Goal: Task Accomplishment & Management: Complete application form

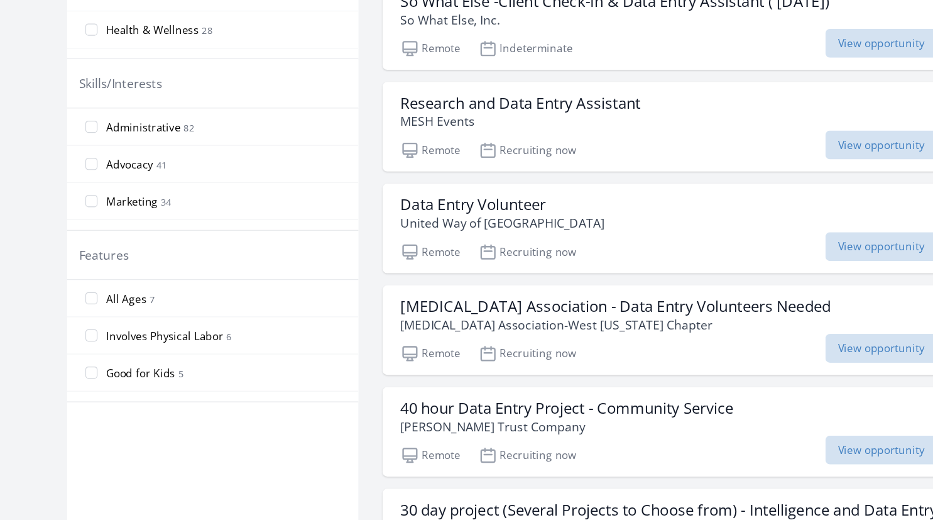
scroll to position [474, 0]
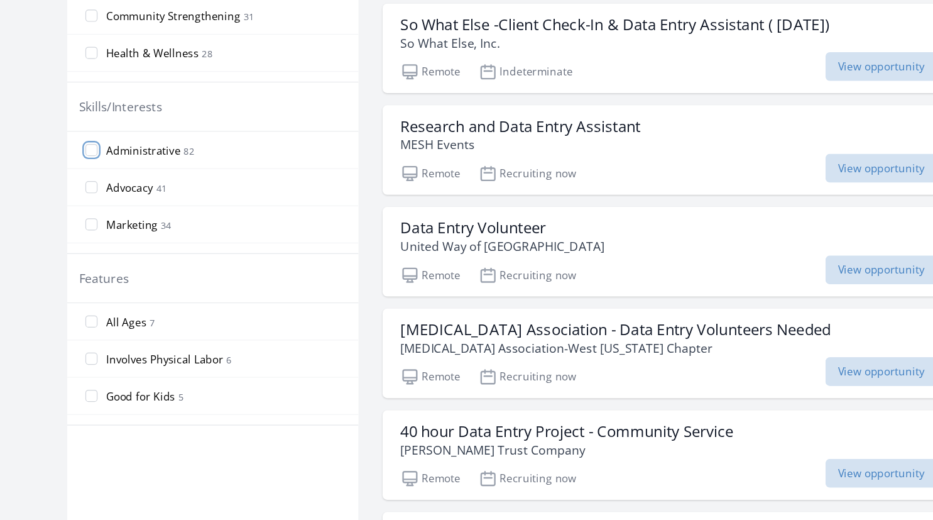
click at [106, 175] on input "Administrative 82" at bounding box center [105, 180] width 10 height 10
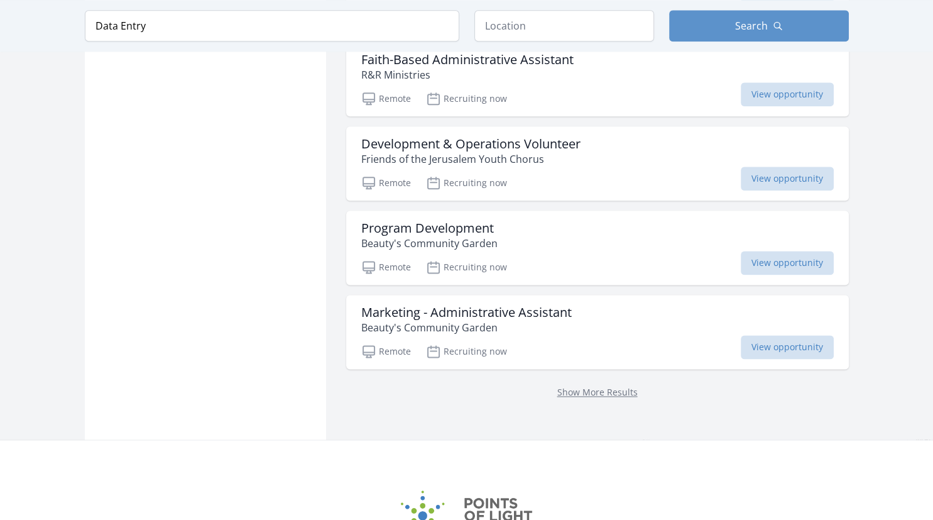
scroll to position [1551, 0]
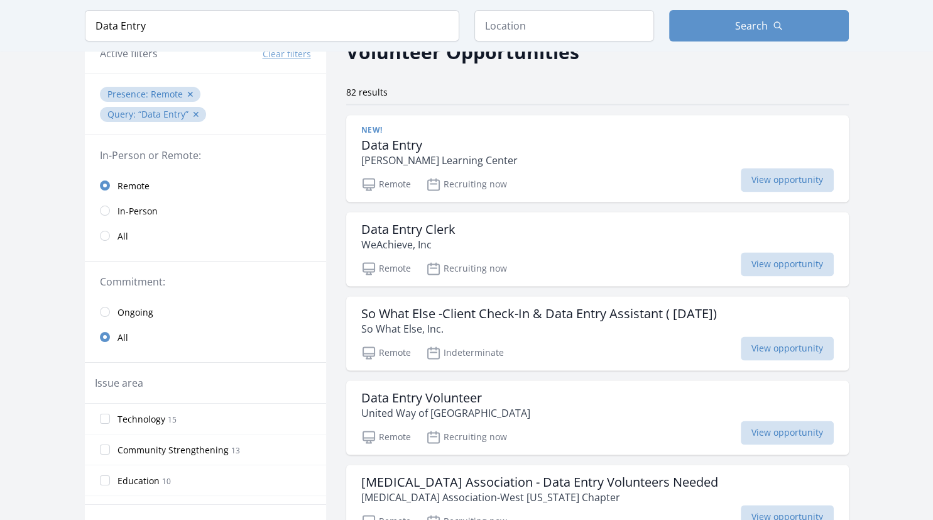
scroll to position [46, 0]
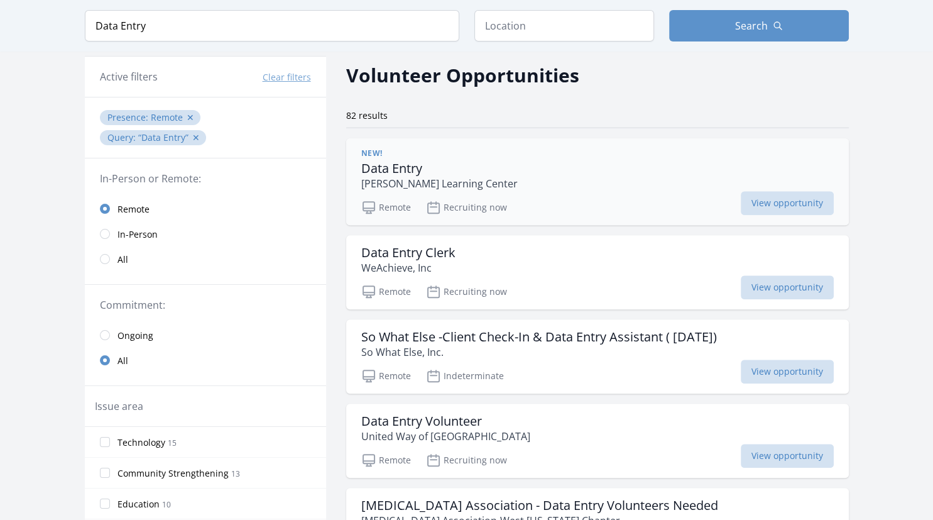
click at [417, 183] on p "Flickinger Learning Center" at bounding box center [439, 183] width 156 height 15
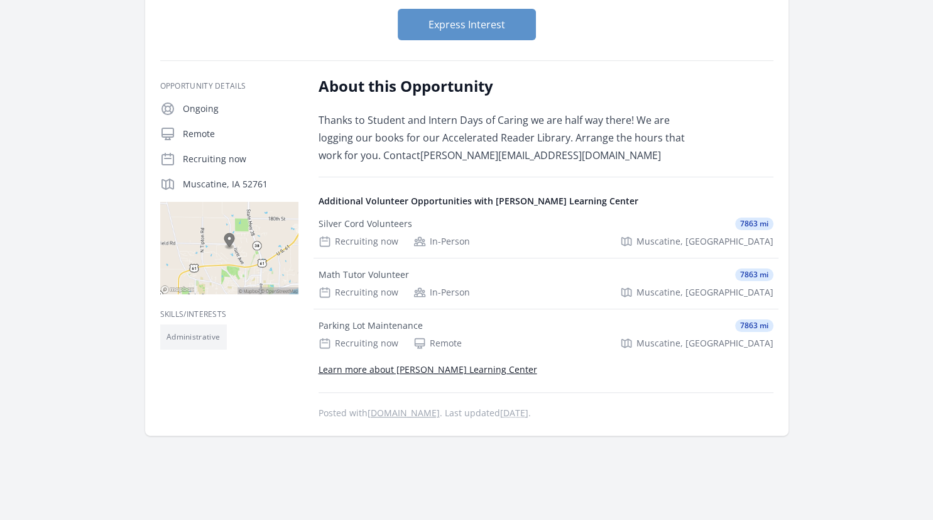
scroll to position [166, 0]
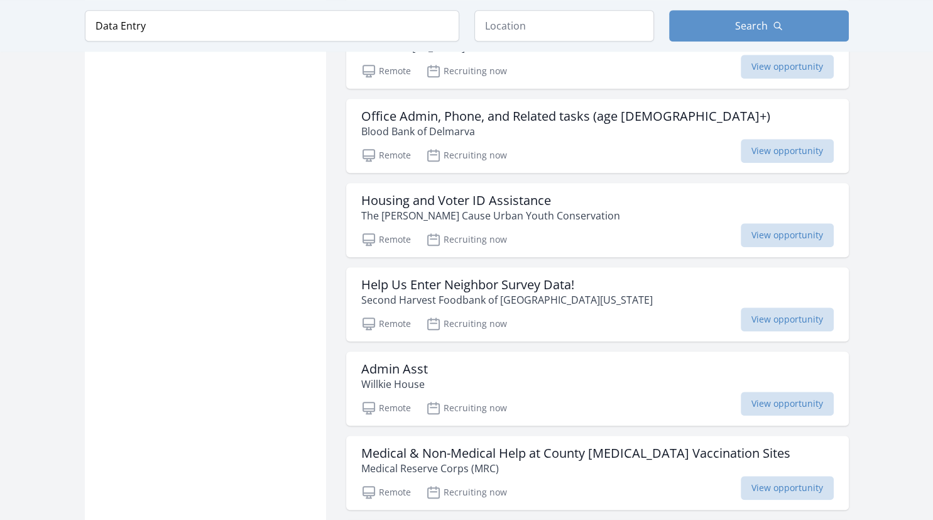
scroll to position [1207, 0]
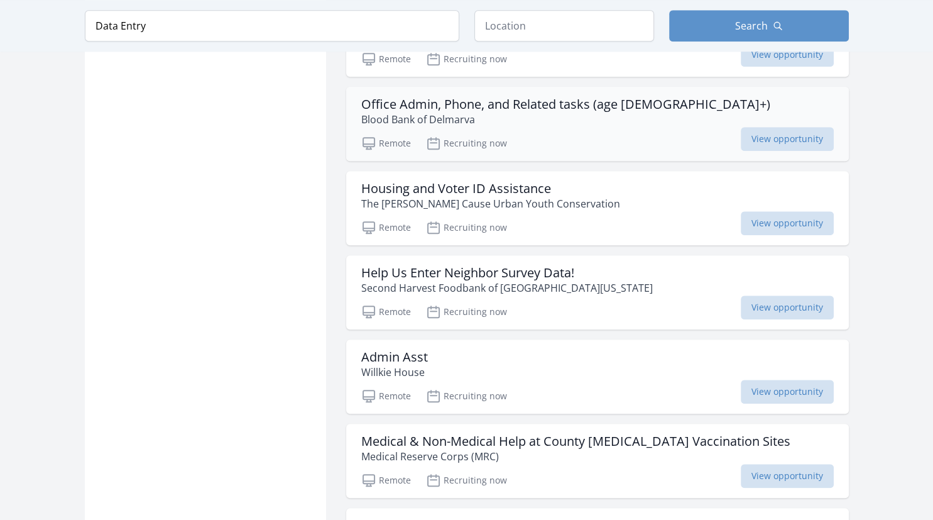
click at [408, 102] on h3 "Office Admin, Phone, and Related tasks (age [DEMOGRAPHIC_DATA]+)" at bounding box center [565, 104] width 409 height 15
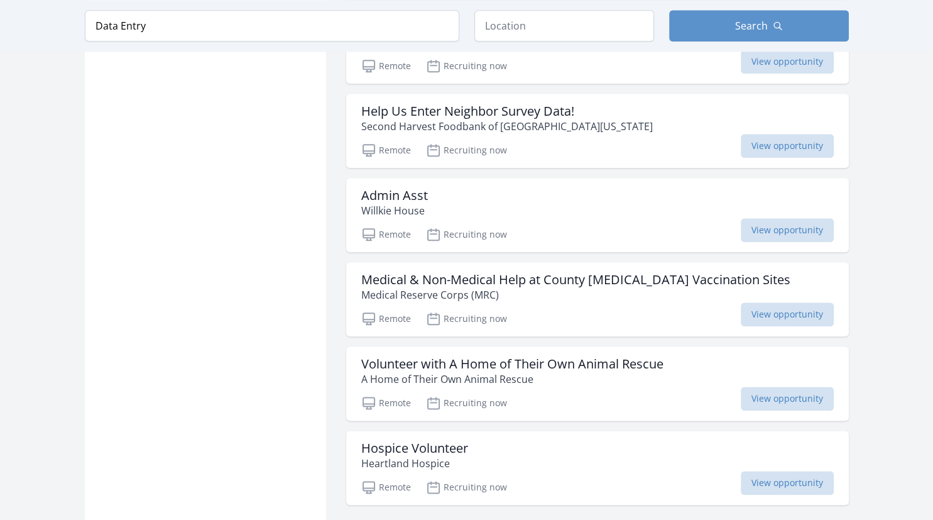
scroll to position [1373, 0]
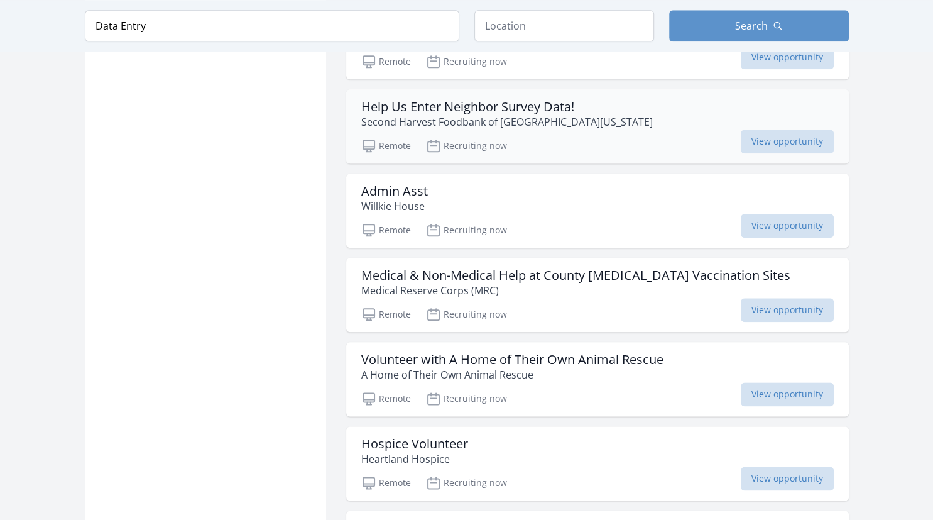
click at [400, 102] on h3 "Help Us Enter Neighbor Survey Data!" at bounding box center [507, 106] width 292 height 15
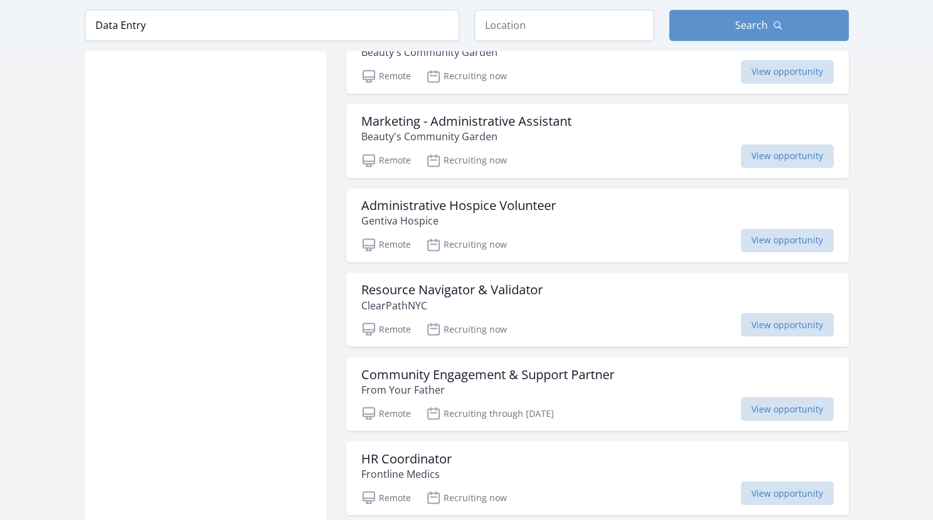
scroll to position [2070, 0]
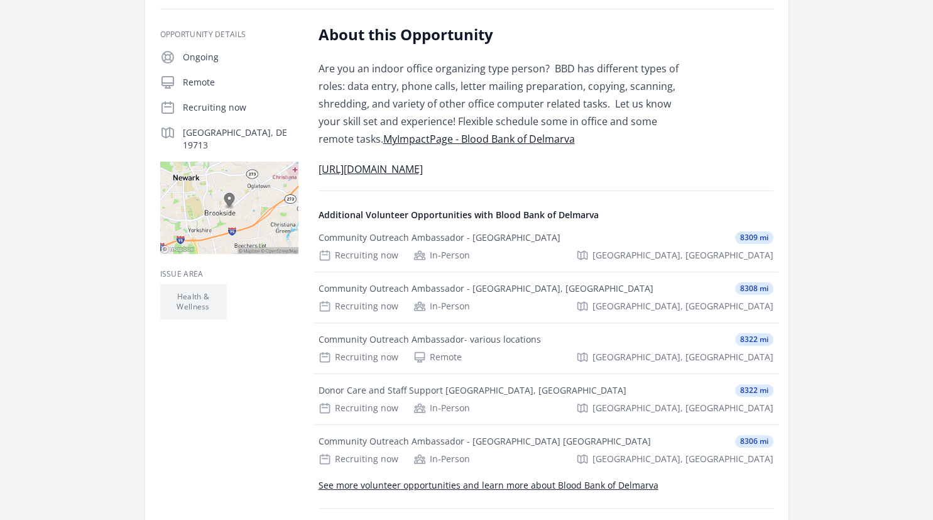
scroll to position [204, 0]
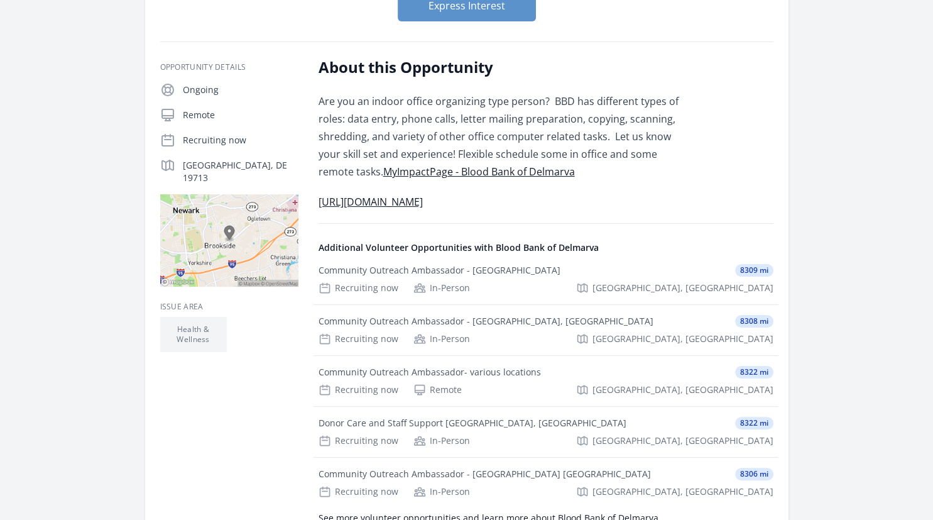
click at [423, 204] on span "[URL][DOMAIN_NAME]" at bounding box center [371, 202] width 104 height 14
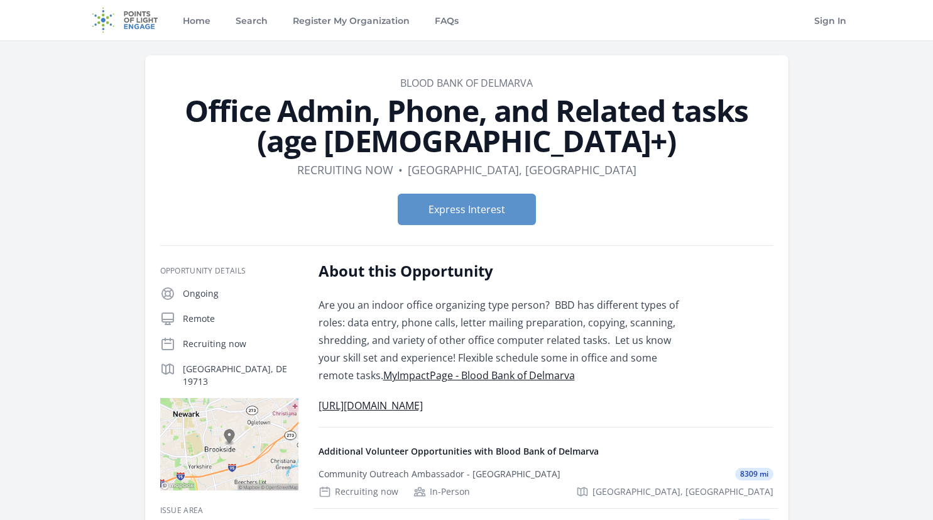
scroll to position [204, 0]
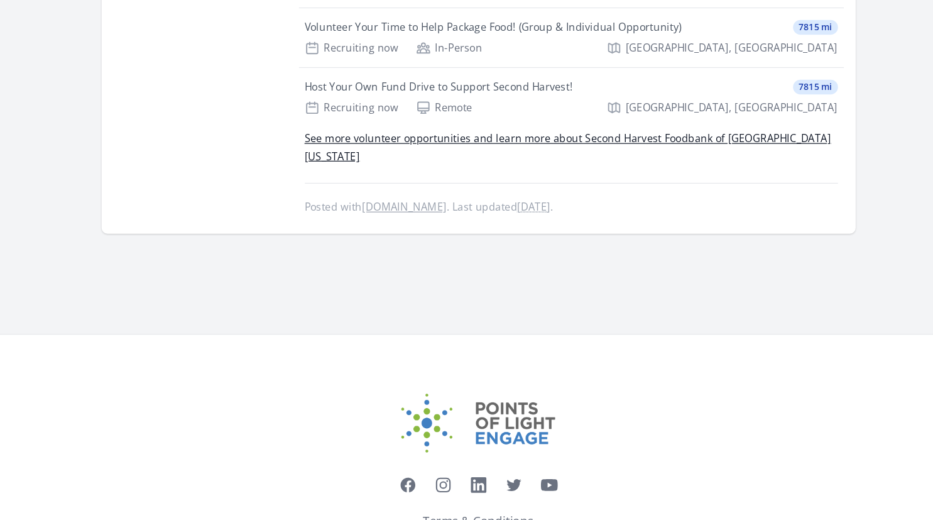
scroll to position [1200, 0]
